Goal: Task Accomplishment & Management: Use online tool/utility

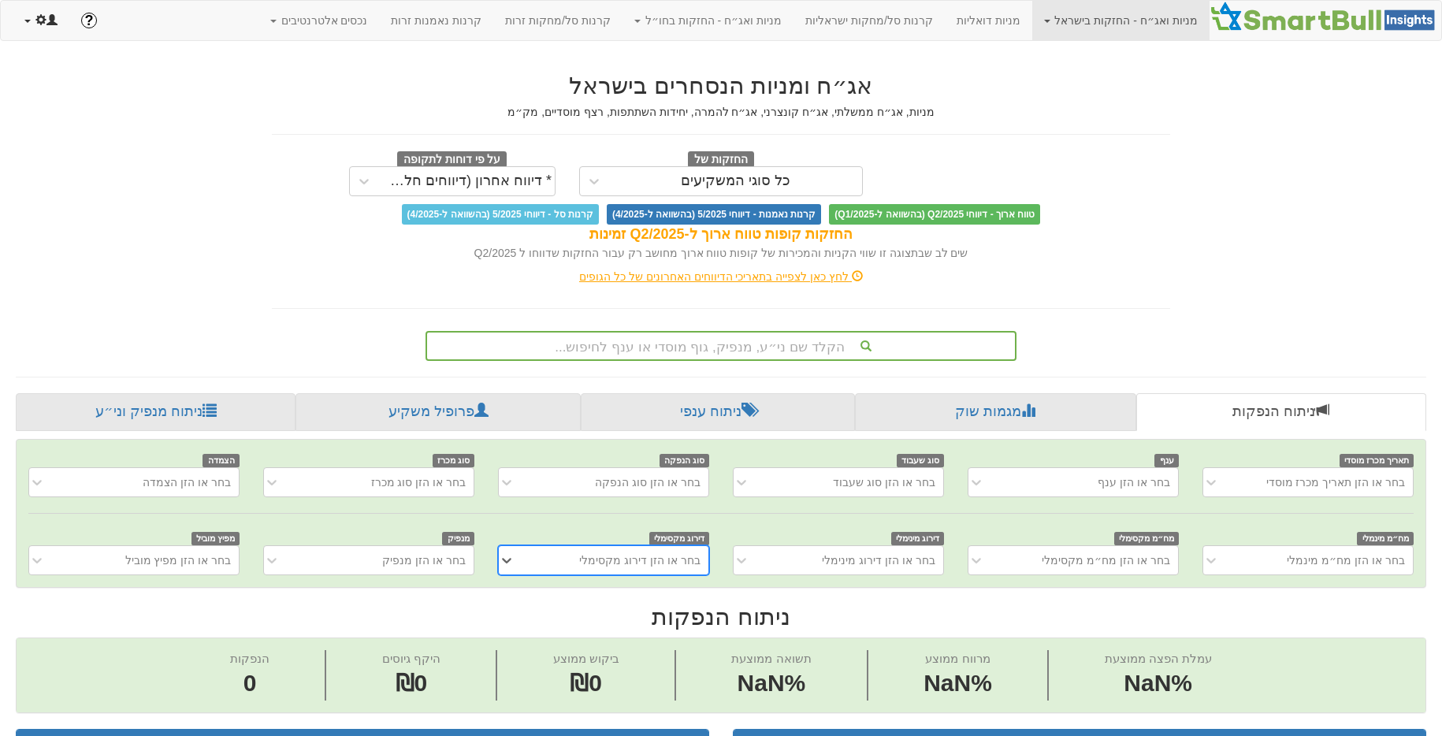
scroll to position [0, 12]
click at [63, 24] on link at bounding box center [41, 20] width 57 height 39
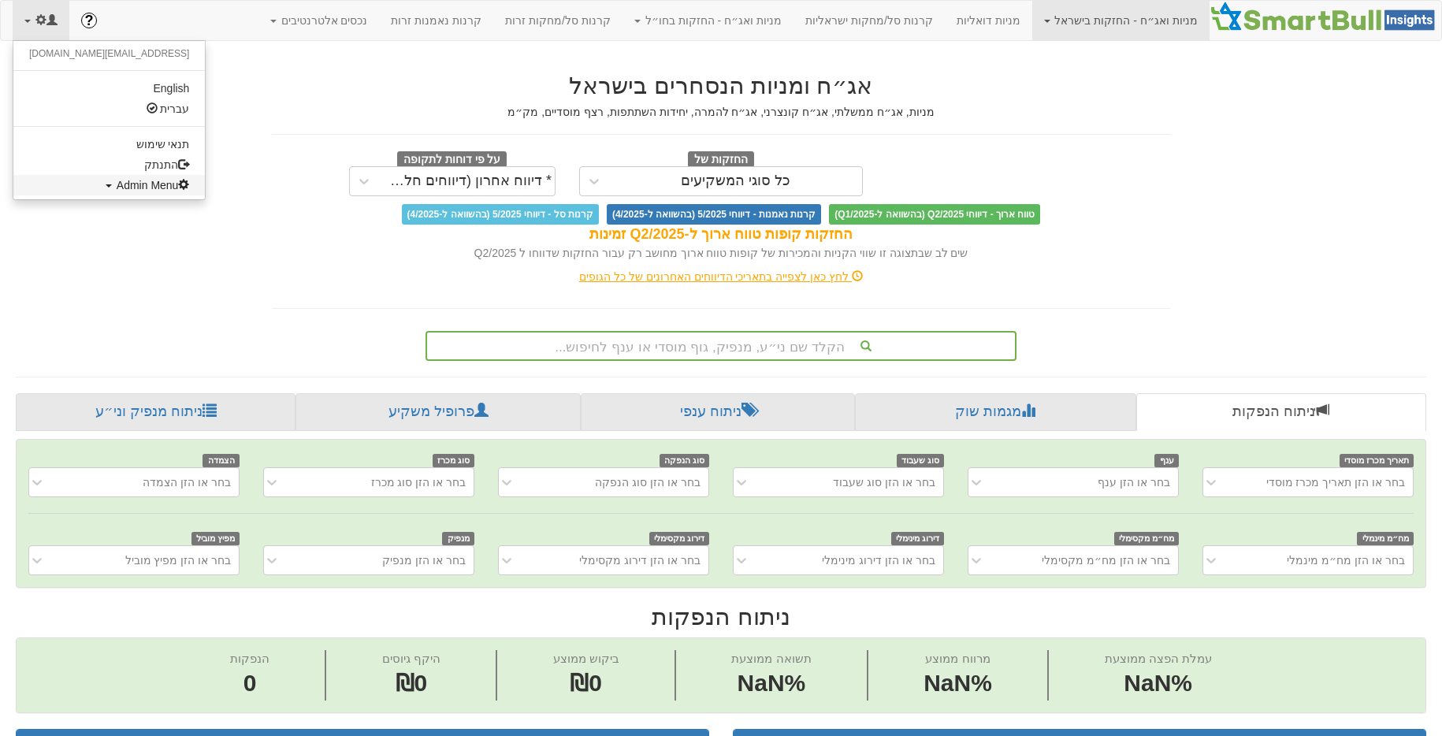
click at [117, 189] on span "Admin Menu" at bounding box center [153, 185] width 73 height 13
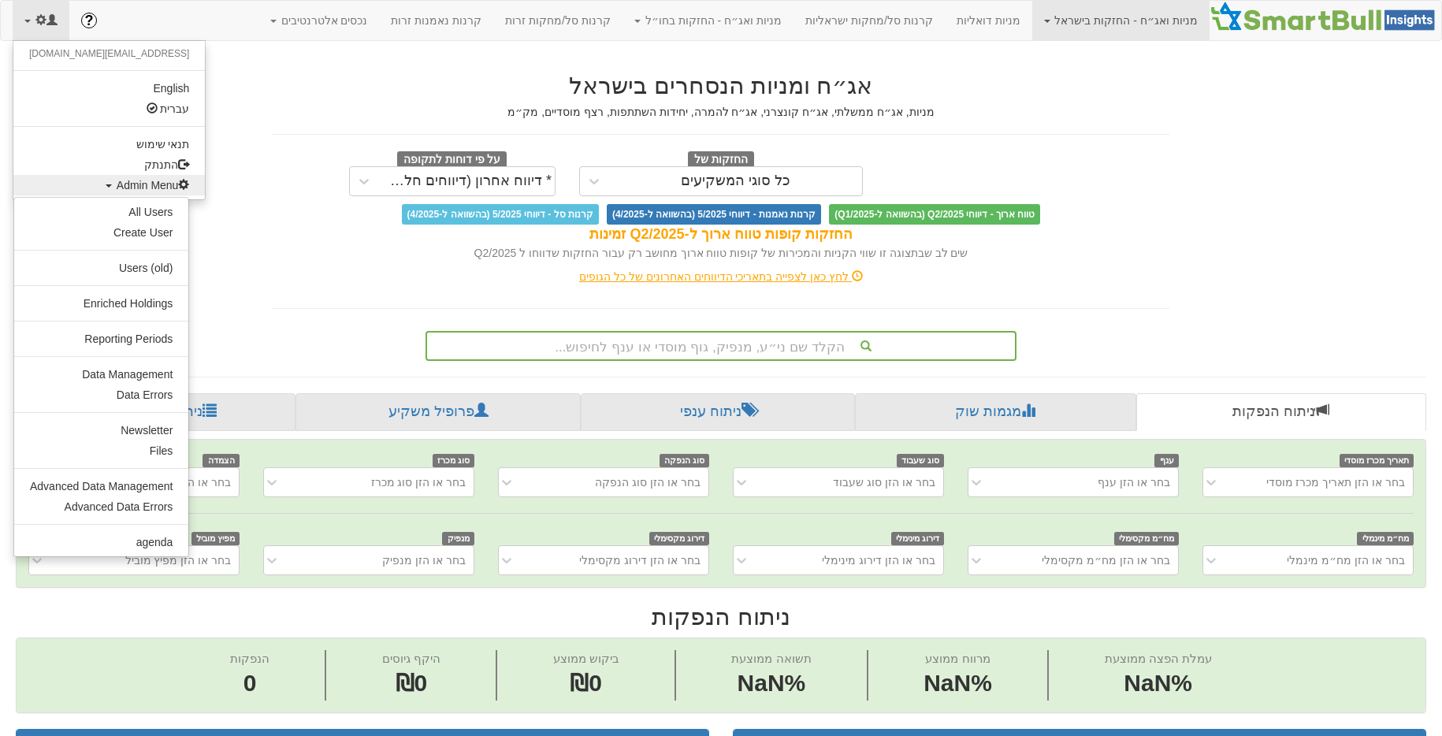
click at [130, 362] on ul "All Users Create User Users (old) Enriched Holdings Reporting Periods Data Mana…" at bounding box center [101, 377] width 176 height 360
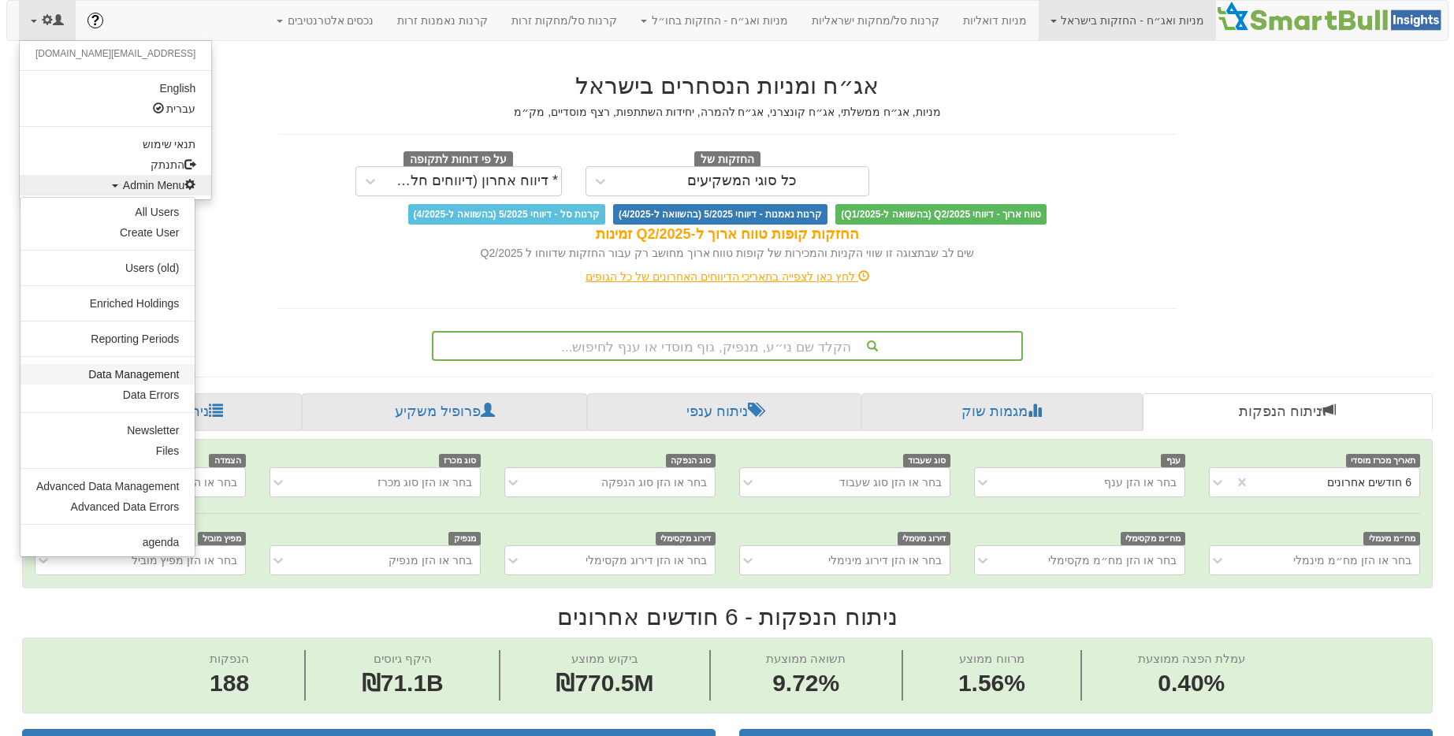
scroll to position [0, 0]
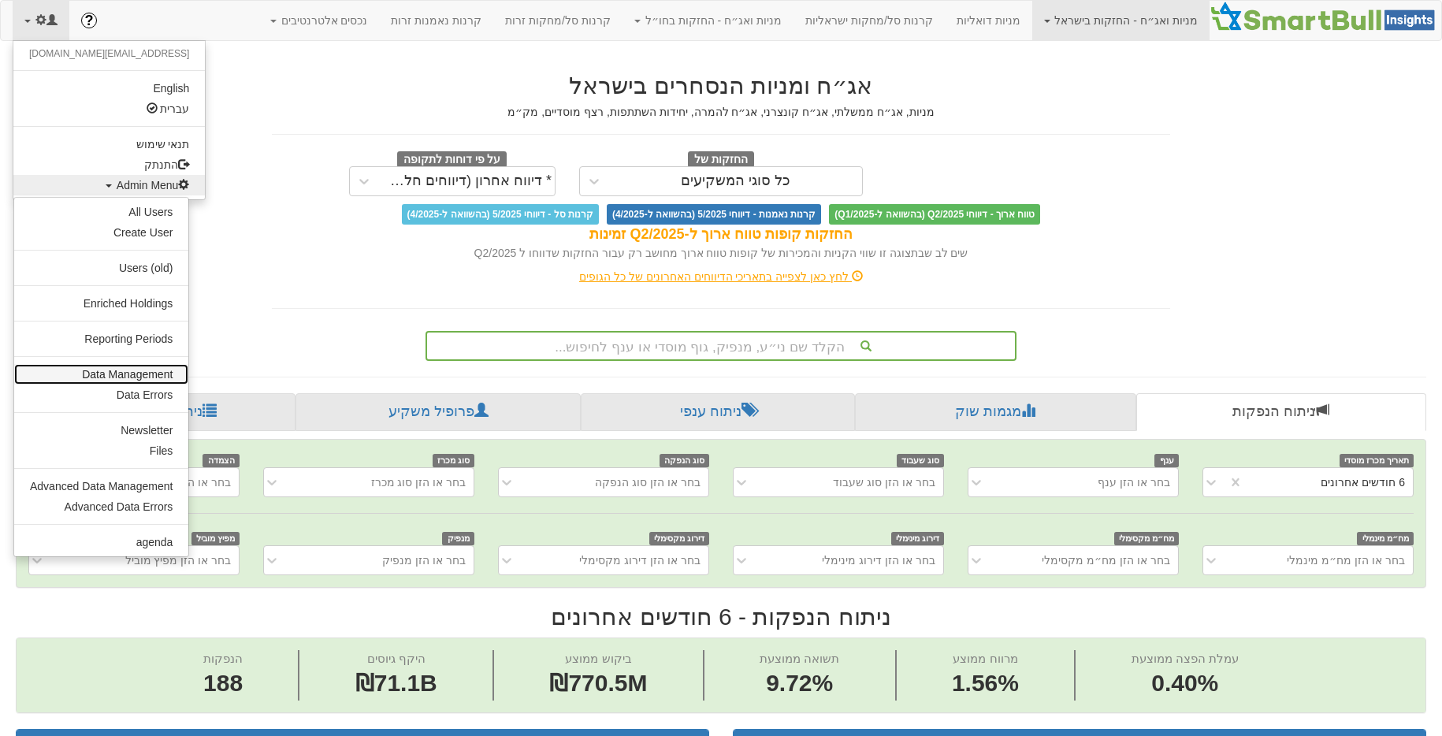
click at [151, 375] on link "Data Management" at bounding box center [101, 374] width 174 height 20
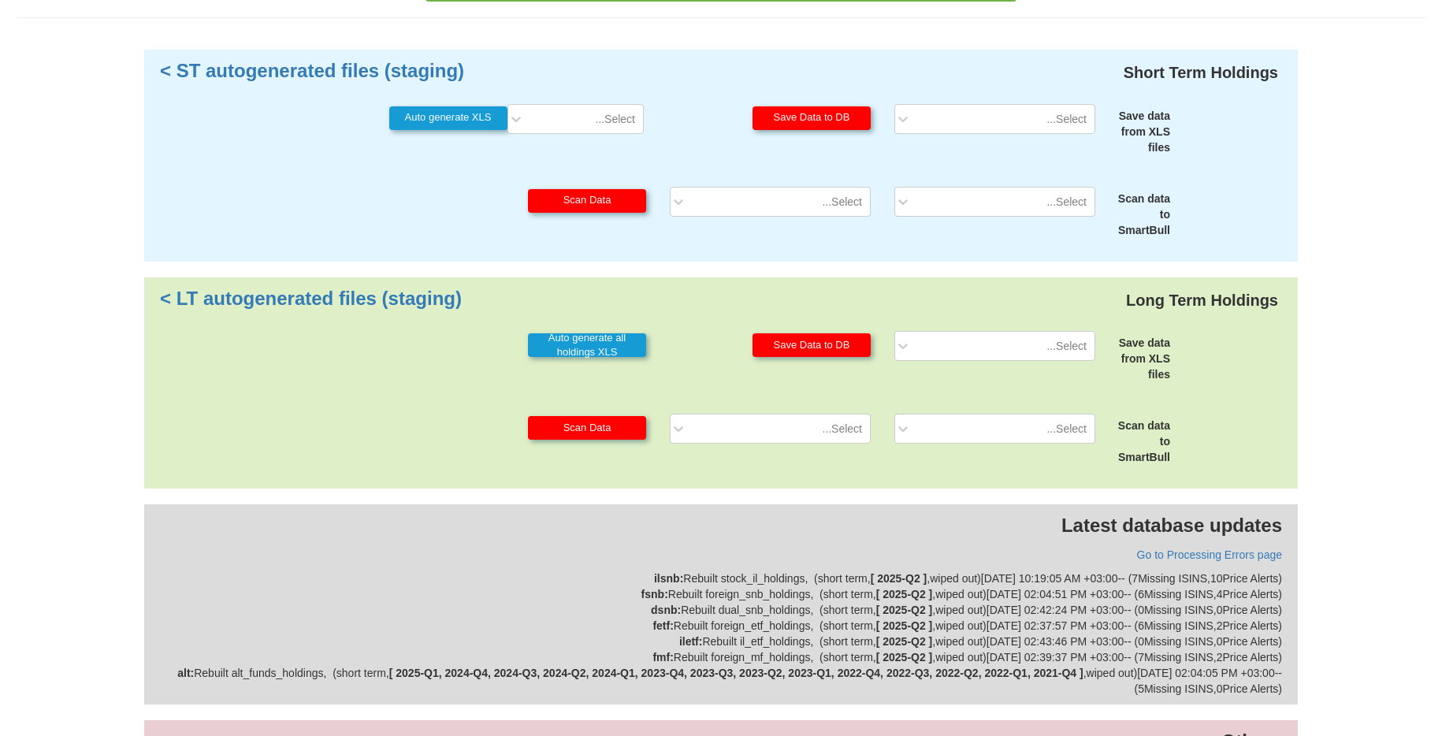
scroll to position [387, 0]
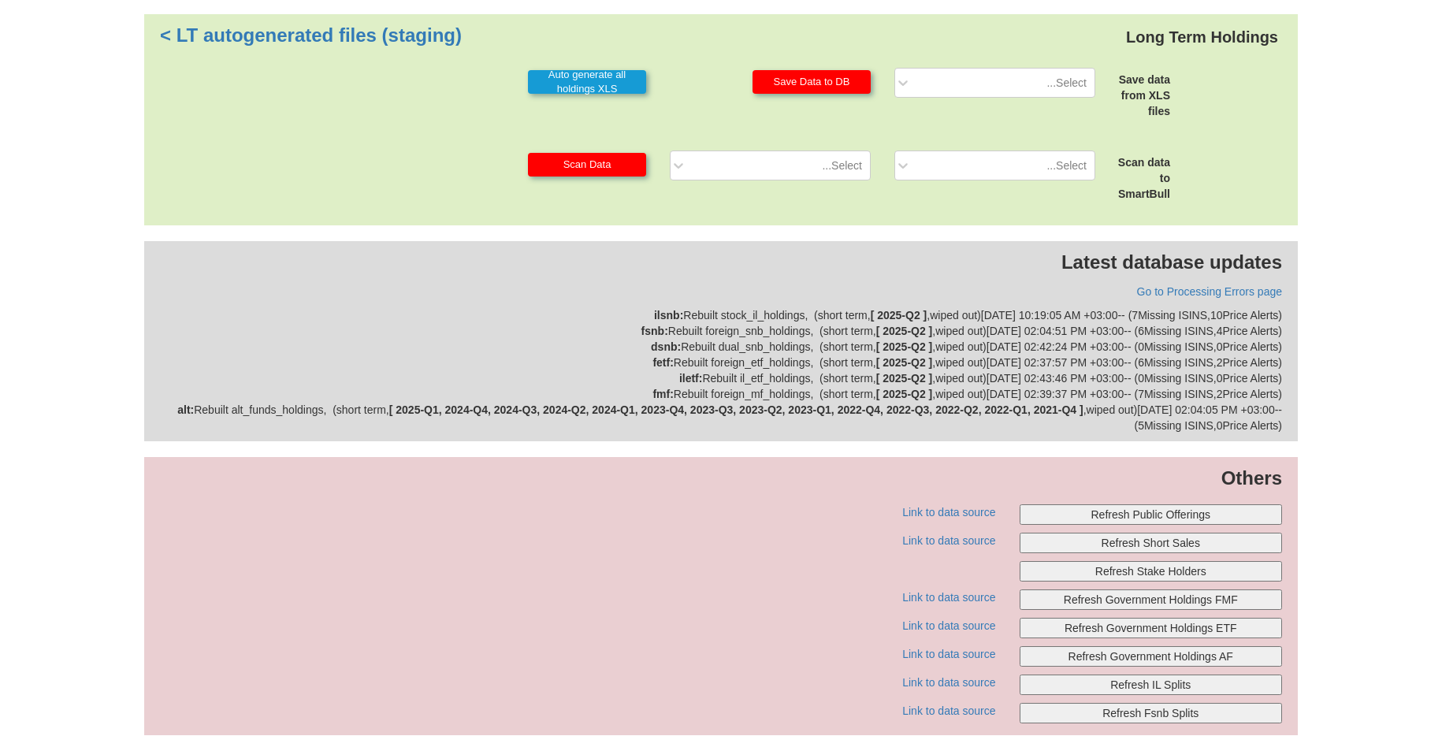
click at [1172, 522] on button "Refresh Public Offerings" at bounding box center [1150, 514] width 263 height 20
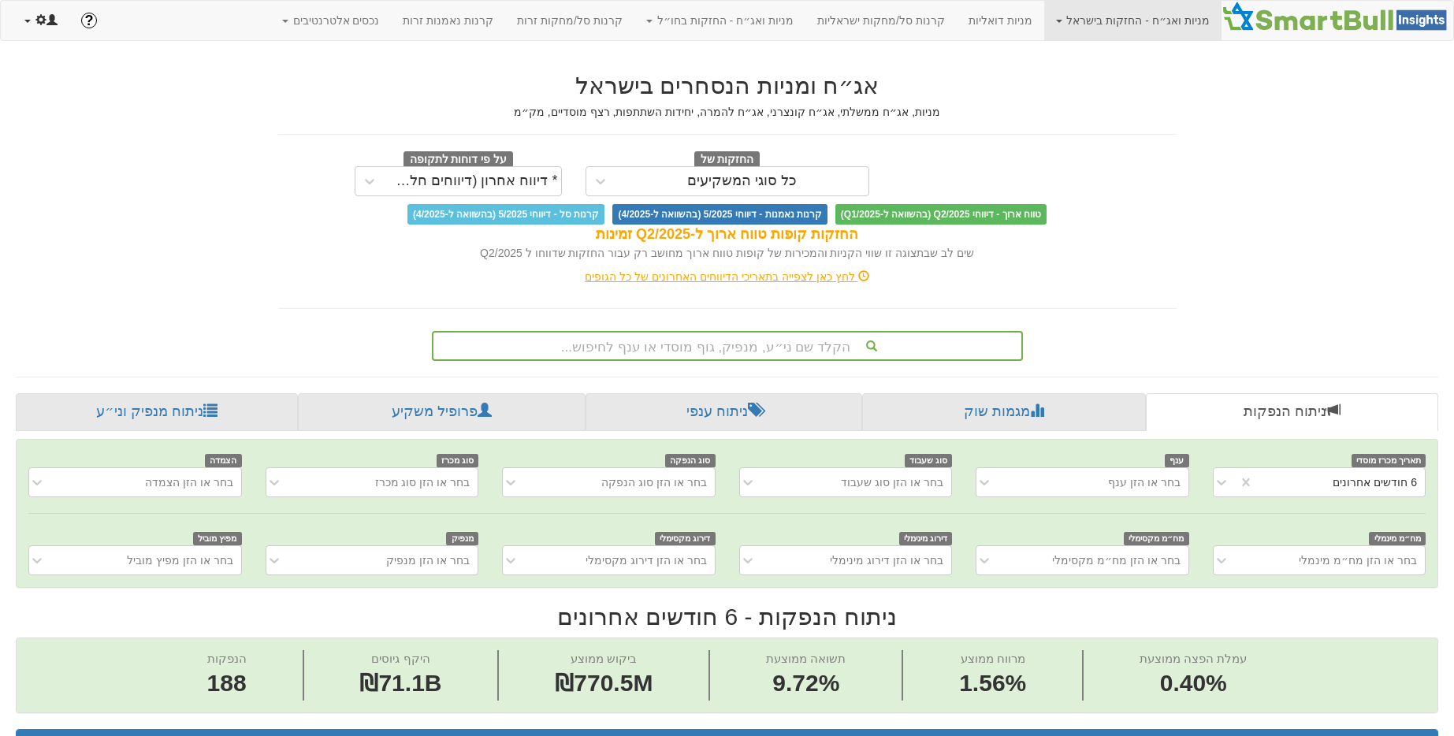
click at [38, 26] on span at bounding box center [46, 20] width 22 height 13
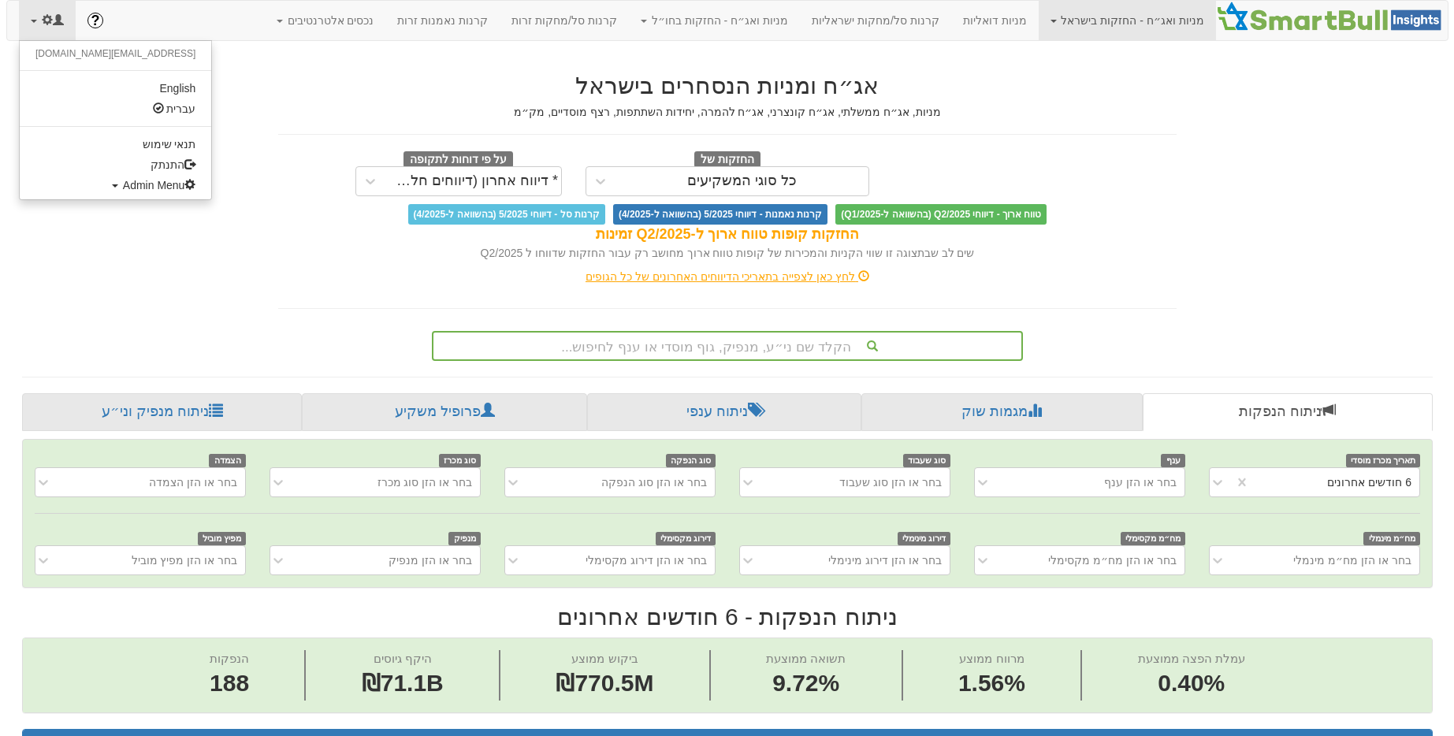
scroll to position [0, 2931]
click at [117, 180] on span "Admin Menu" at bounding box center [153, 185] width 73 height 13
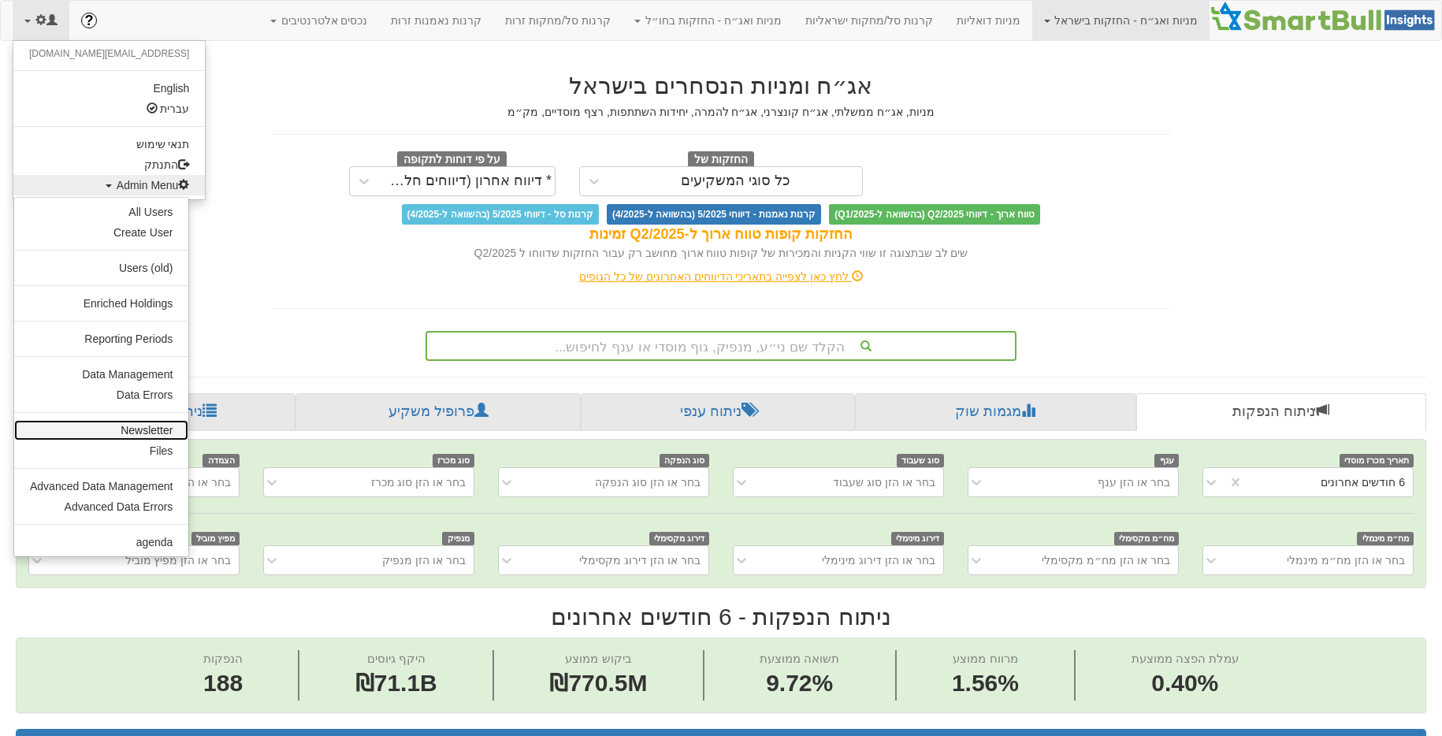
click at [136, 423] on link "Newsletter" at bounding box center [101, 430] width 174 height 20
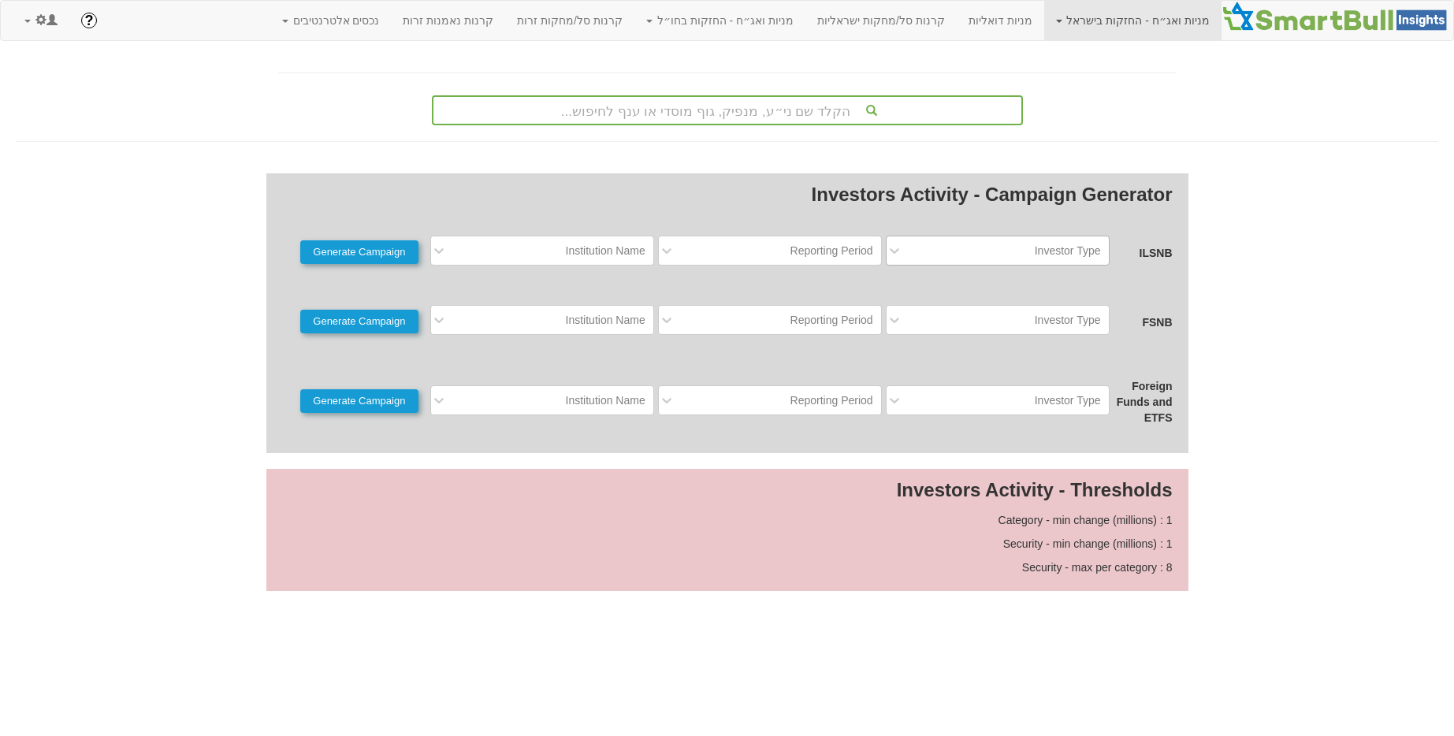
click at [1017, 247] on div "Investor Type" at bounding box center [1010, 250] width 198 height 25
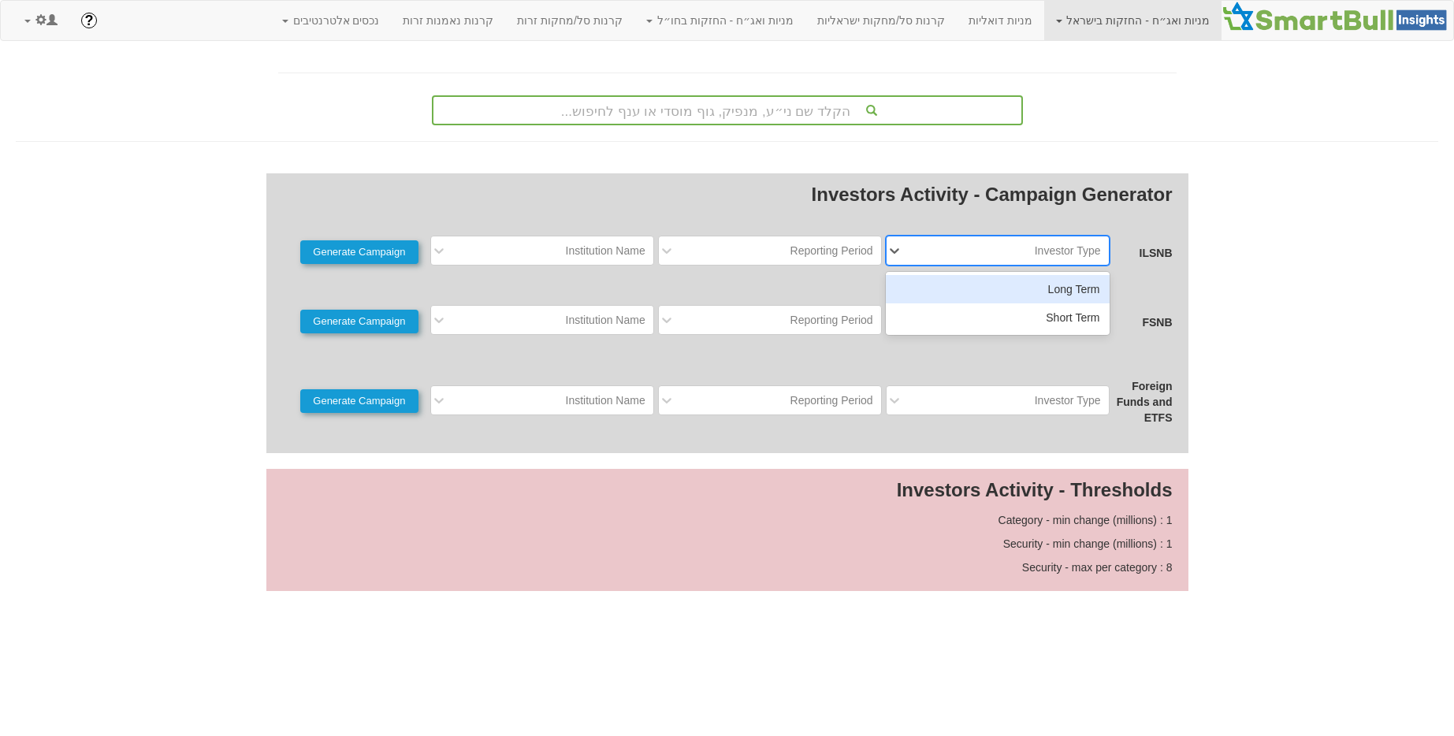
click at [1016, 266] on div "Investors Activity - Campaign Generator ILSNB option Long Term focused, 1 of 2.…" at bounding box center [727, 313] width 922 height 280
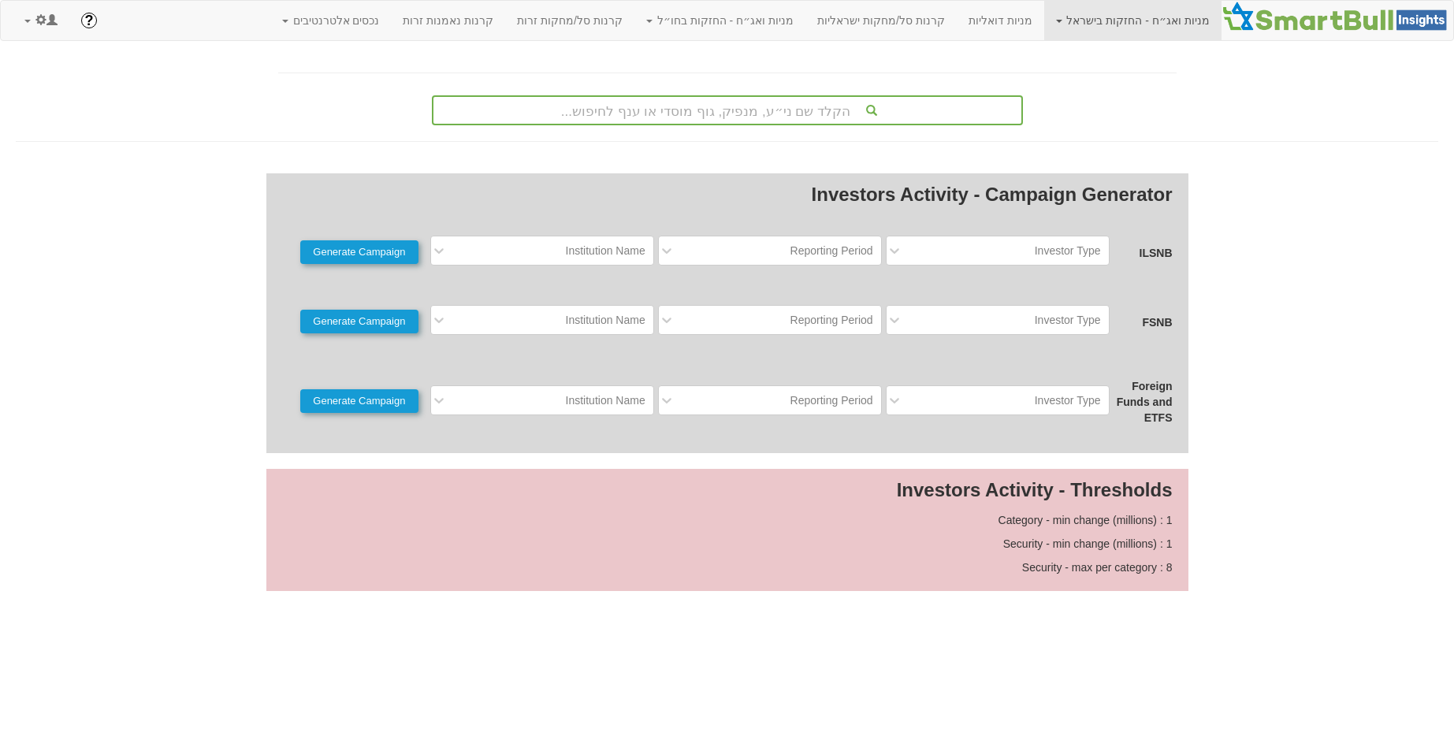
drag, startPoint x: 1032, startPoint y: 247, endPoint x: 1027, endPoint y: 268, distance: 21.0
click at [1032, 248] on div "Investor Type" at bounding box center [1010, 250] width 198 height 25
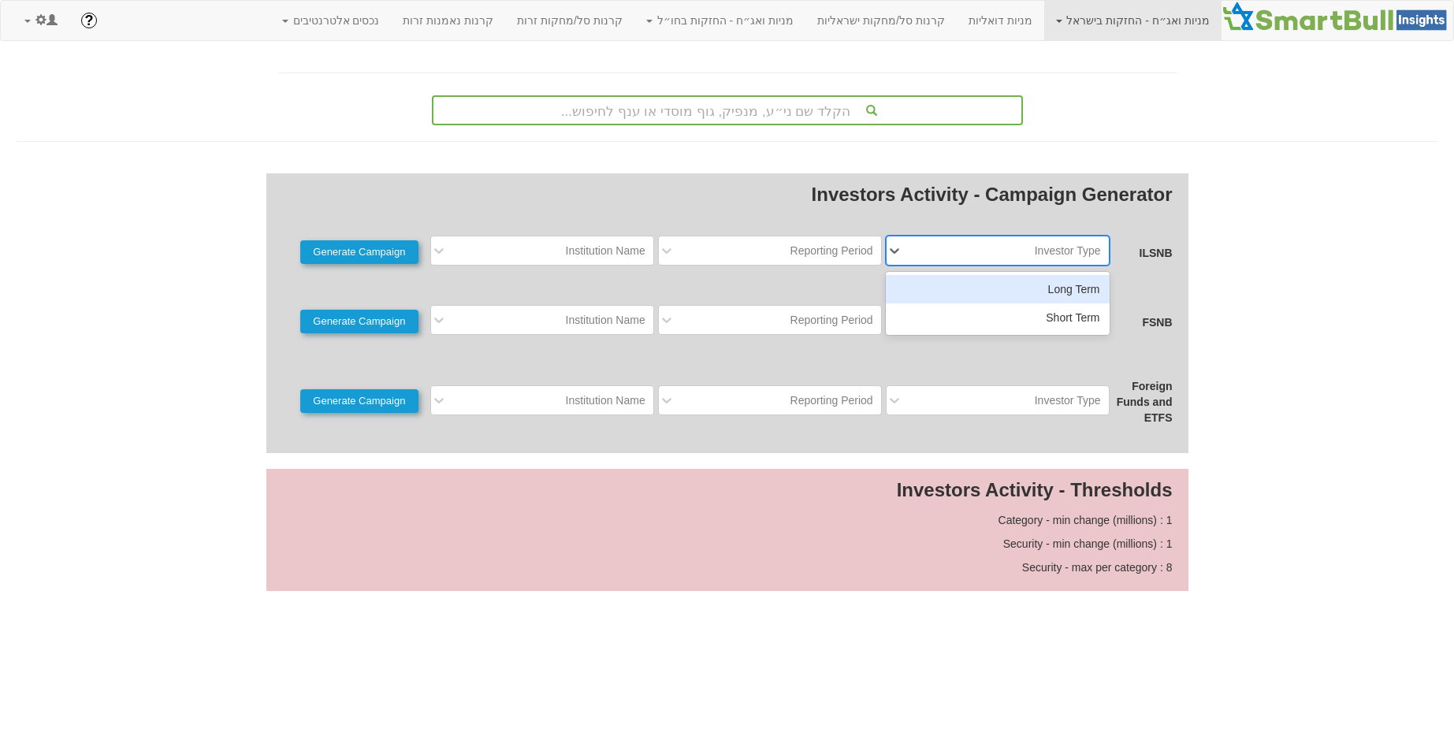
click at [1024, 281] on div "Long Term" at bounding box center [998, 289] width 224 height 28
click at [860, 247] on div "Reporting Period" at bounding box center [831, 251] width 83 height 16
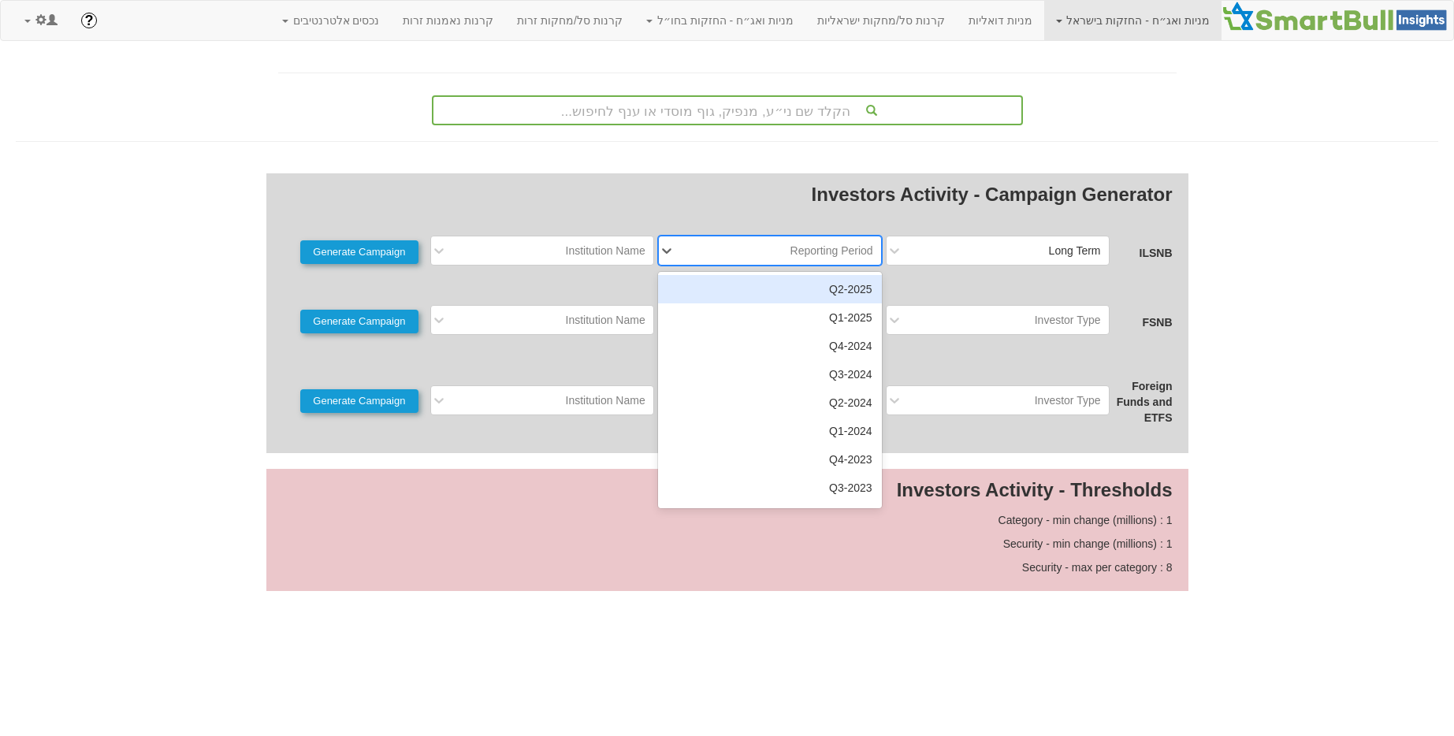
drag, startPoint x: 848, startPoint y: 285, endPoint x: 771, endPoint y: 273, distance: 78.2
click at [848, 285] on div "2025-Q2" at bounding box center [770, 289] width 224 height 28
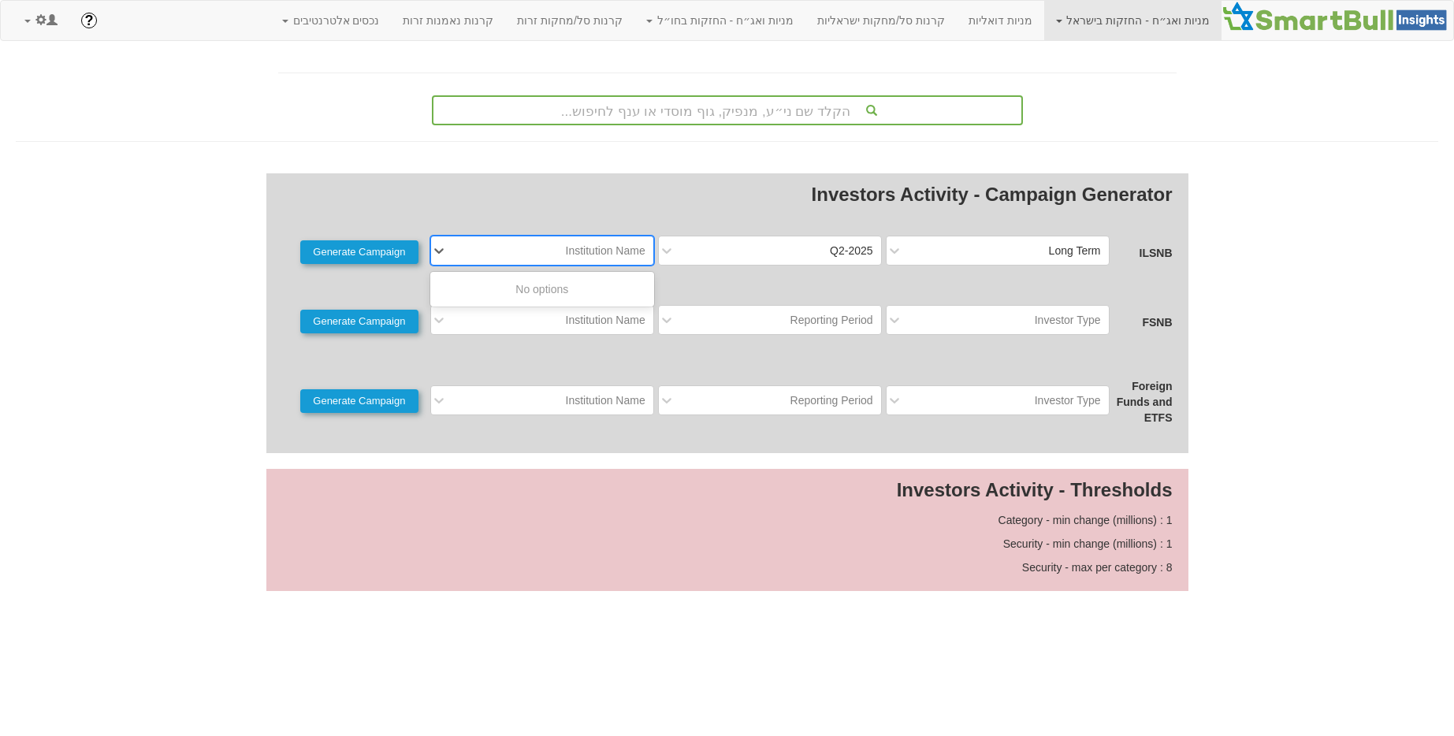
click at [550, 251] on div "Institution Name" at bounding box center [554, 250] width 198 height 25
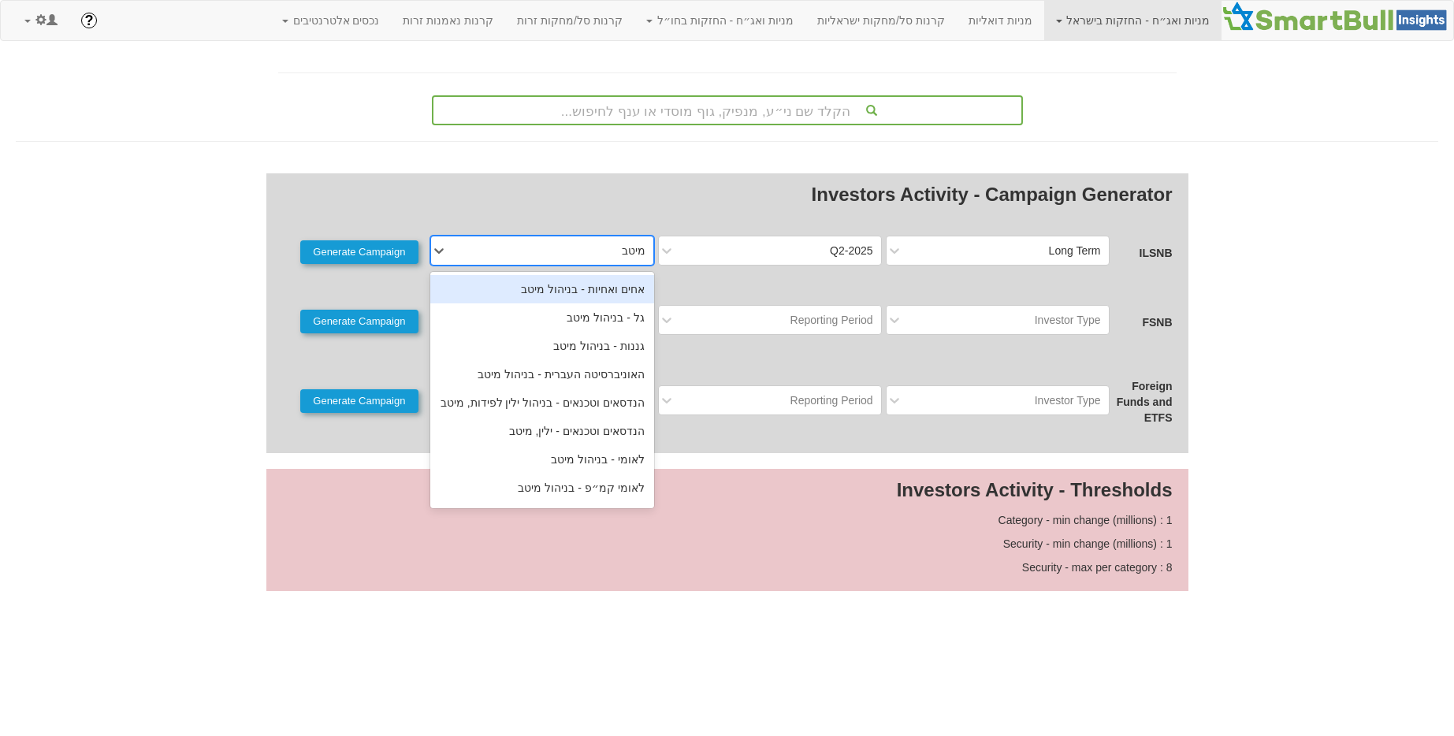
type input "מיטב"
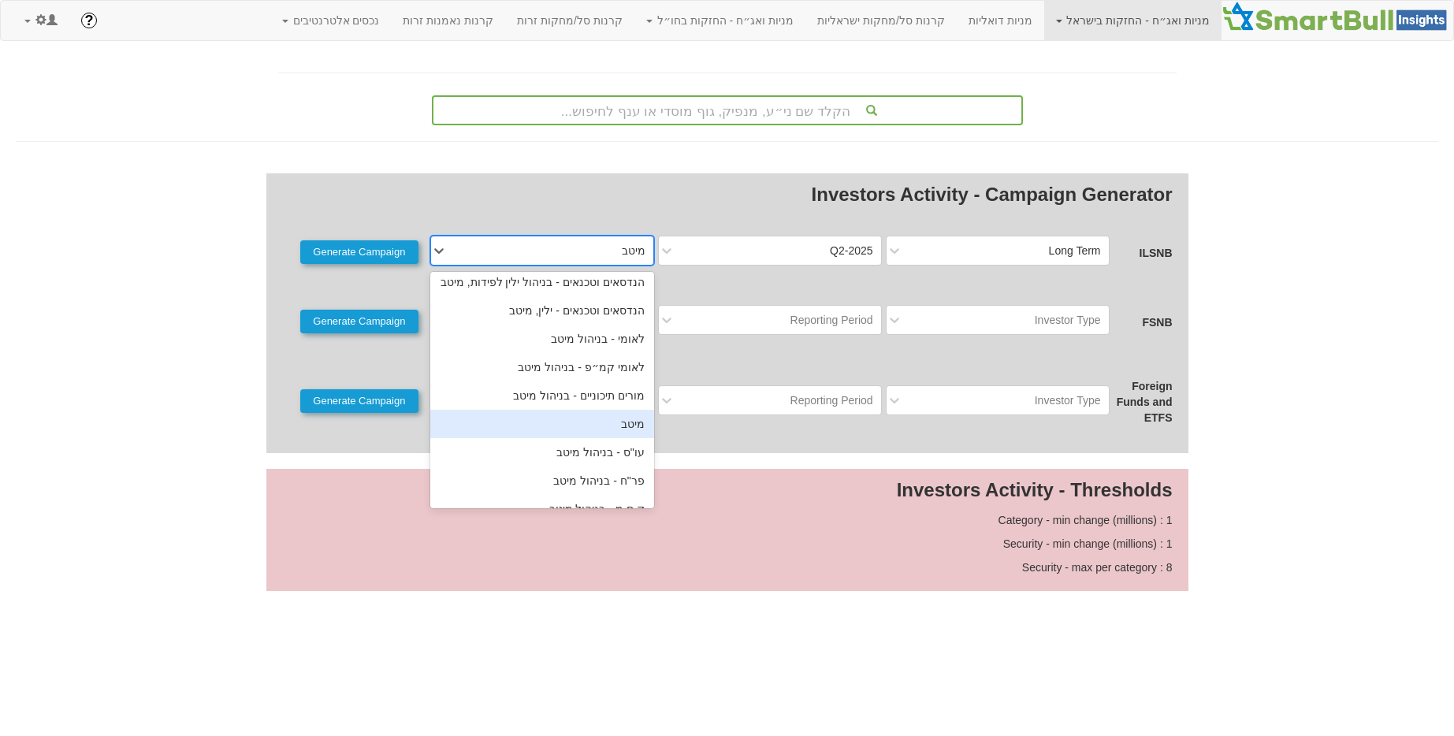
click at [573, 418] on div "מיטב" at bounding box center [542, 424] width 224 height 28
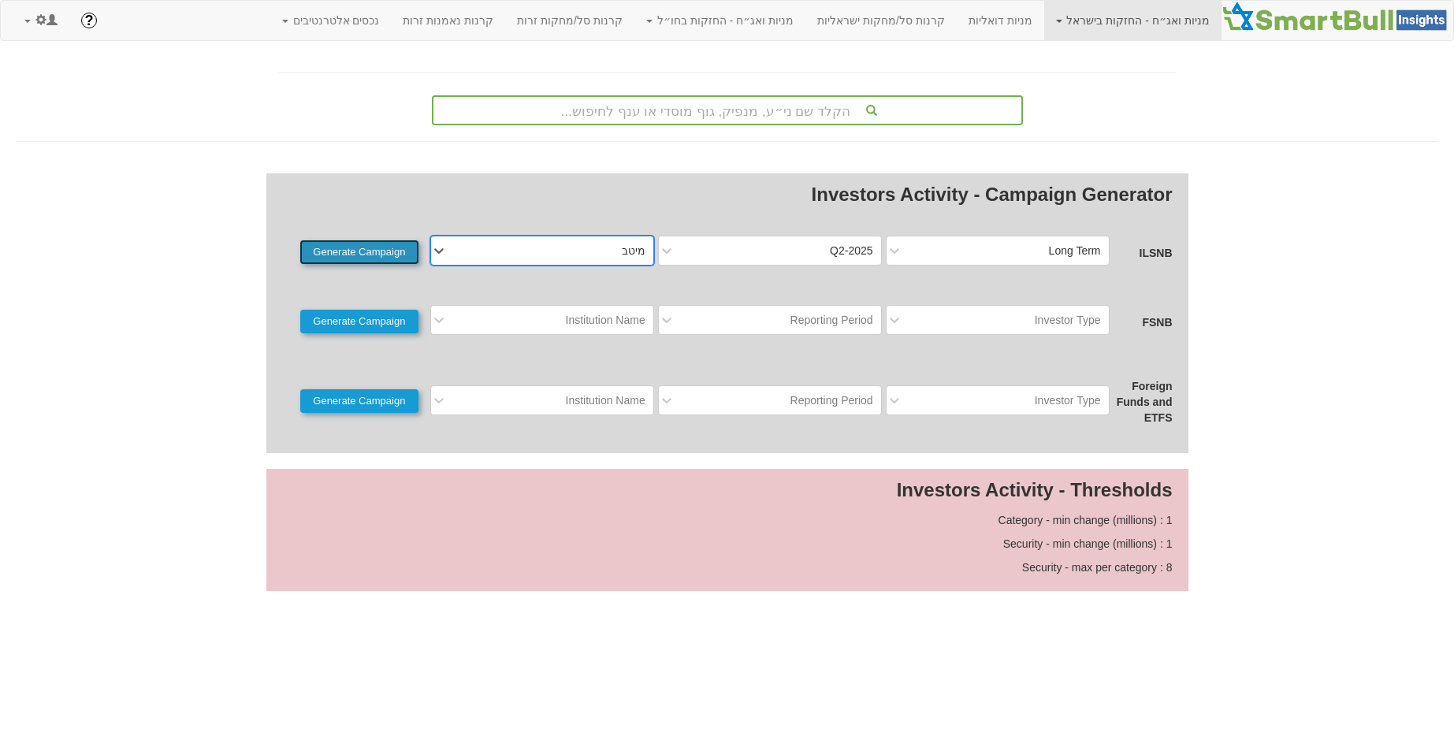
click at [393, 251] on button "Generate Campaign" at bounding box center [359, 252] width 118 height 24
